Goal: Transaction & Acquisition: Purchase product/service

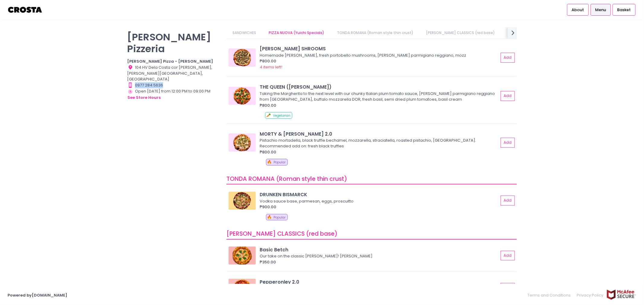
drag, startPoint x: 164, startPoint y: 65, endPoint x: 135, endPoint y: 65, distance: 29.3
click at [135, 82] on div "Contact Number Created with Sketch. 0977 284 5636" at bounding box center [173, 85] width 92 height 6
click at [137, 82] on div "Contact Number Created with Sketch. 0977 284 5636" at bounding box center [173, 85] width 92 height 6
click at [138, 82] on div "Contact Number Created with Sketch. 0977 284 5636" at bounding box center [173, 85] width 92 height 6
click at [140, 94] on button "see store hours" at bounding box center [144, 97] width 34 height 7
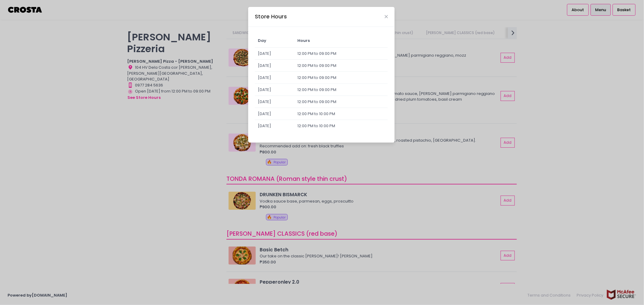
click at [161, 95] on div "Store Hours Day Hours [DATE] 12:00 PM to 09:00 PM [DATE] 12:00 PM to 09:00 PM […" at bounding box center [322, 152] width 644 height 305
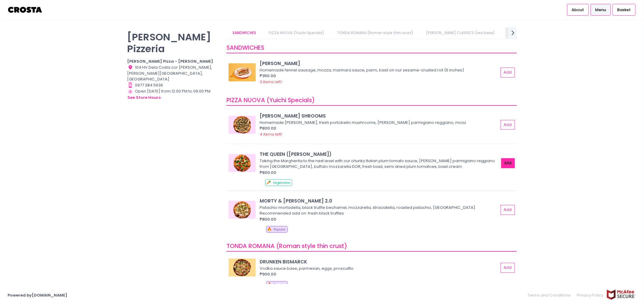
click at [501, 164] on button "Add" at bounding box center [508, 163] width 14 height 10
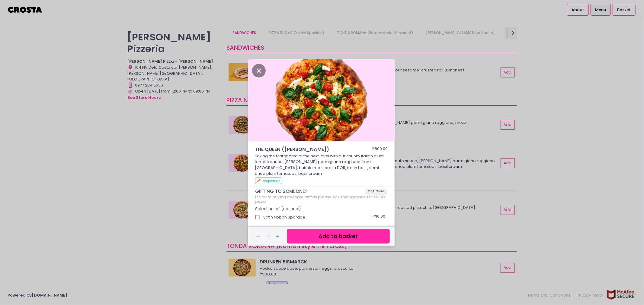
click at [315, 234] on button "Add to basket" at bounding box center [338, 236] width 103 height 15
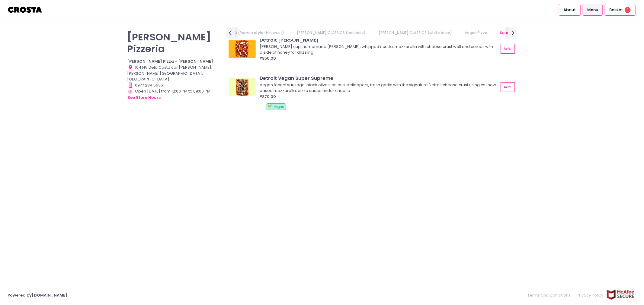
scroll to position [0, 231]
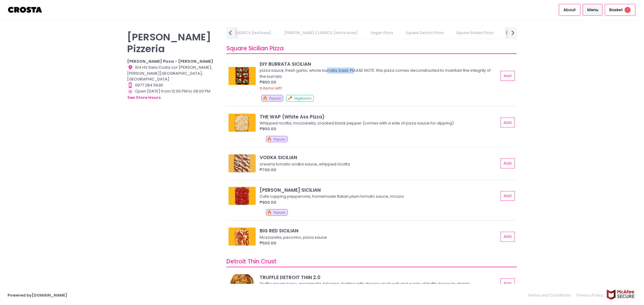
drag, startPoint x: 324, startPoint y: 72, endPoint x: 352, endPoint y: 71, distance: 27.8
click at [352, 71] on div "pizza sauce, fresh garlic, whole burrata, basil. PLEASE NOTE: this pizza comes …" at bounding box center [377, 74] width 237 height 12
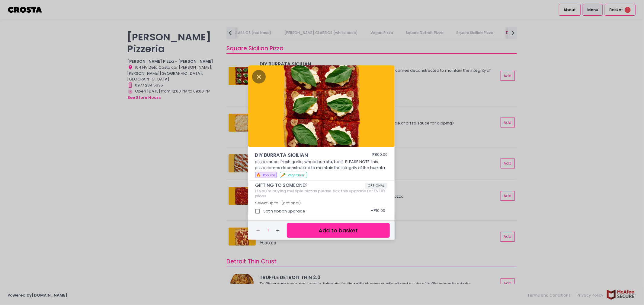
click at [249, 76] on img at bounding box center [321, 106] width 146 height 82
click at [258, 76] on icon "Close" at bounding box center [259, 77] width 14 height 14
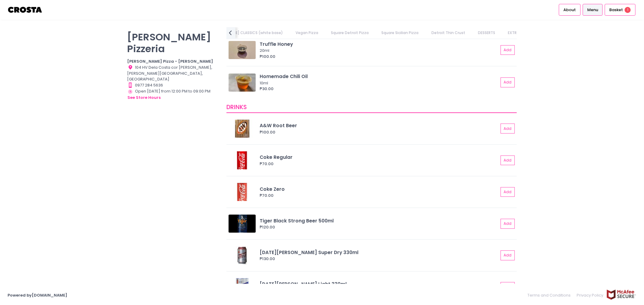
scroll to position [1334, 0]
